Goal: Find specific page/section

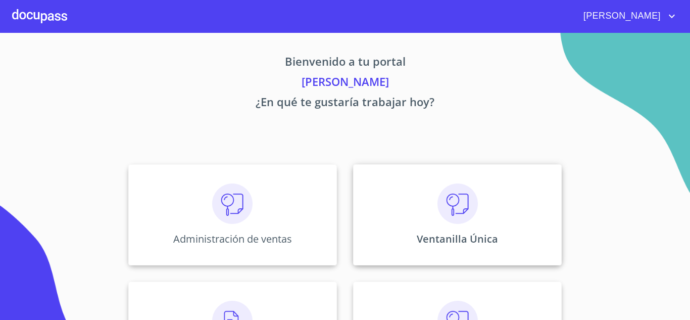
click at [430, 228] on div "Ventanilla Única" at bounding box center [457, 214] width 209 height 101
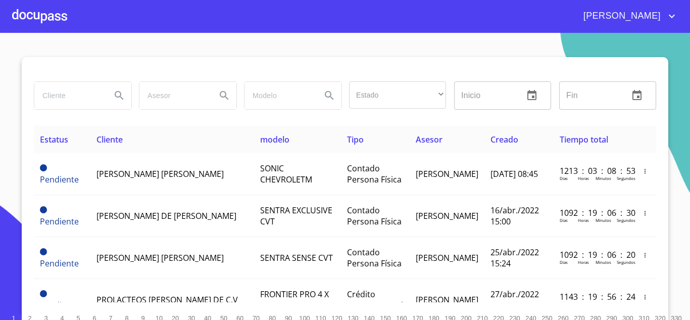
click at [57, 95] on input "search" at bounding box center [68, 95] width 69 height 27
type input "VANRENTA"
click at [115, 96] on icon "Search" at bounding box center [119, 95] width 9 height 9
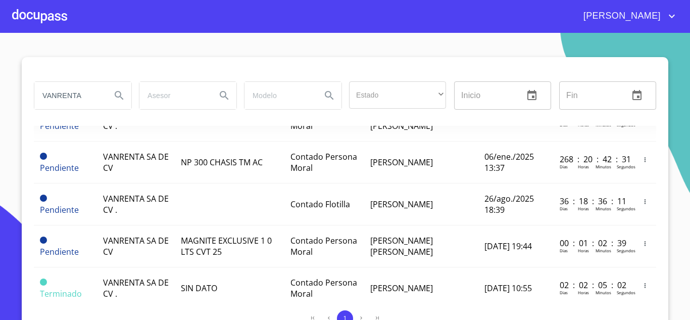
scroll to position [101, 0]
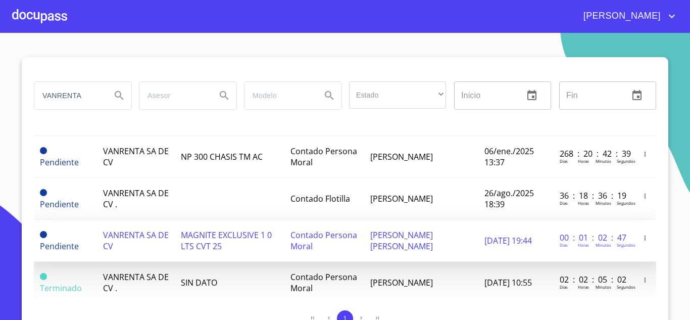
click at [119, 237] on span "VANRENTA SA DE CV" at bounding box center [136, 240] width 66 height 22
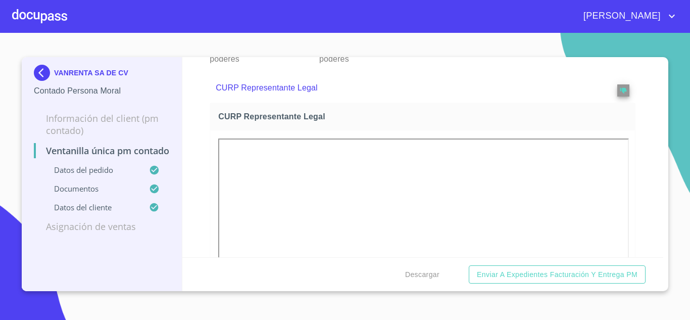
scroll to position [2222, 0]
